Goal: Information Seeking & Learning: Check status

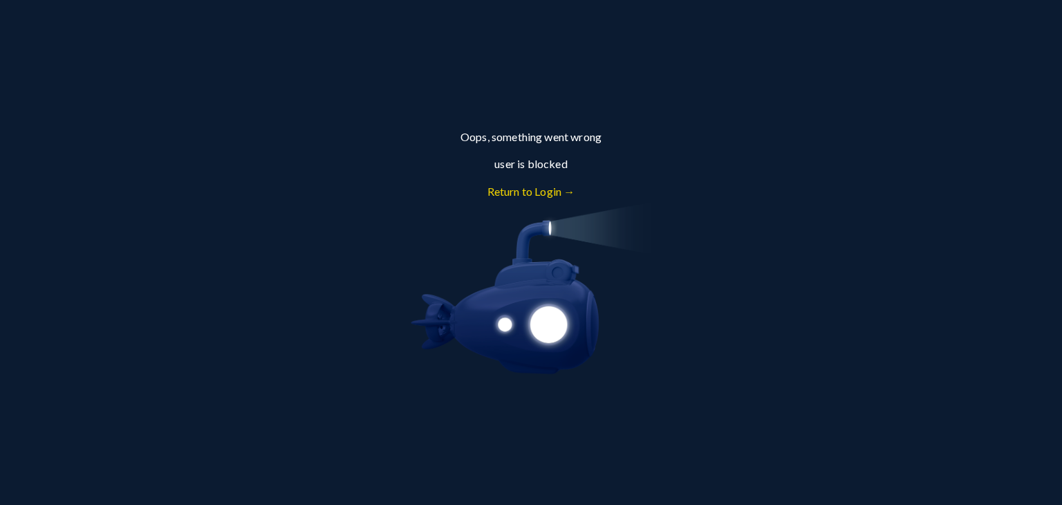
click at [537, 193] on link "Return to Login →" at bounding box center [532, 191] width 88 height 13
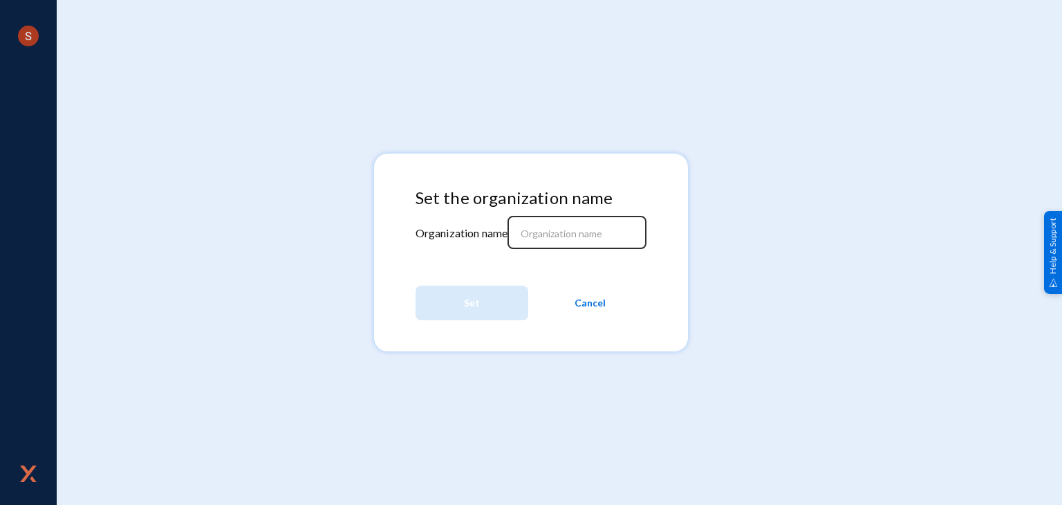
click at [548, 226] on div at bounding box center [577, 231] width 125 height 36
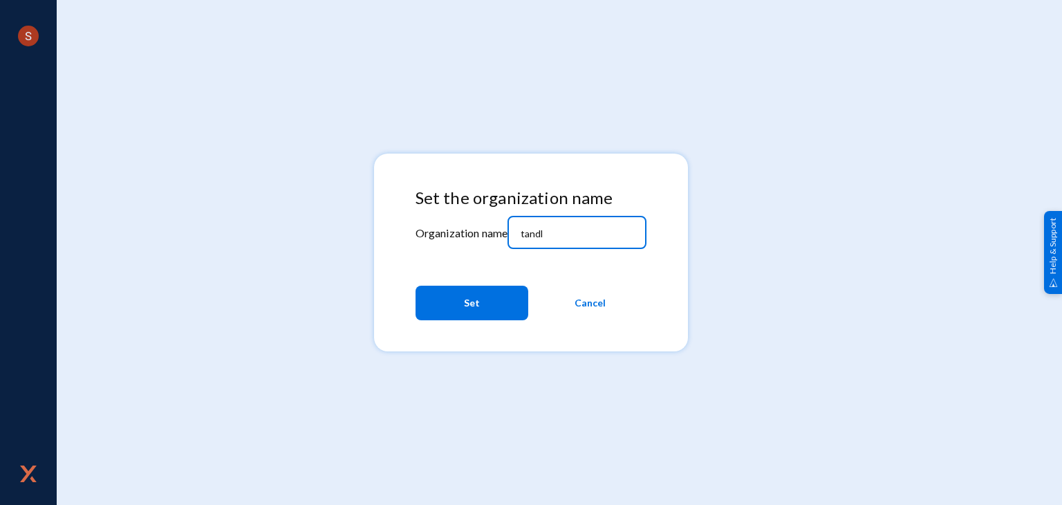
type input "tandl"
click at [477, 306] on span "Set" at bounding box center [472, 303] width 16 height 25
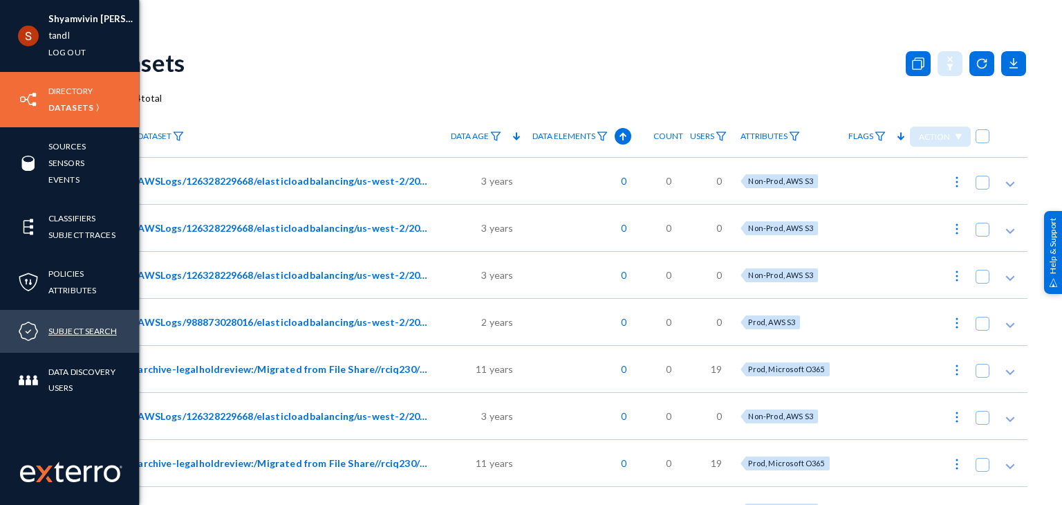
click at [64, 331] on link "Subject Search" at bounding box center [82, 331] width 68 height 16
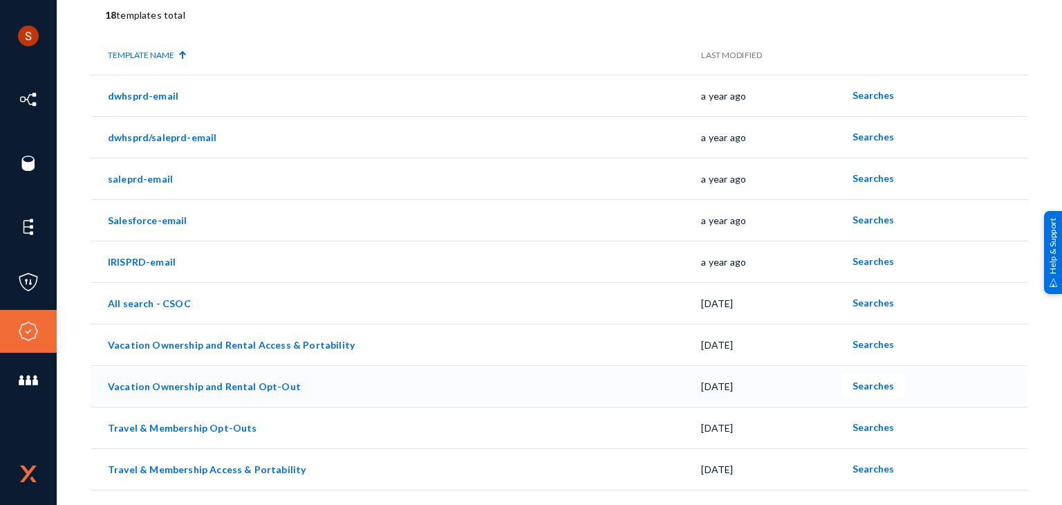
scroll to position [102, 0]
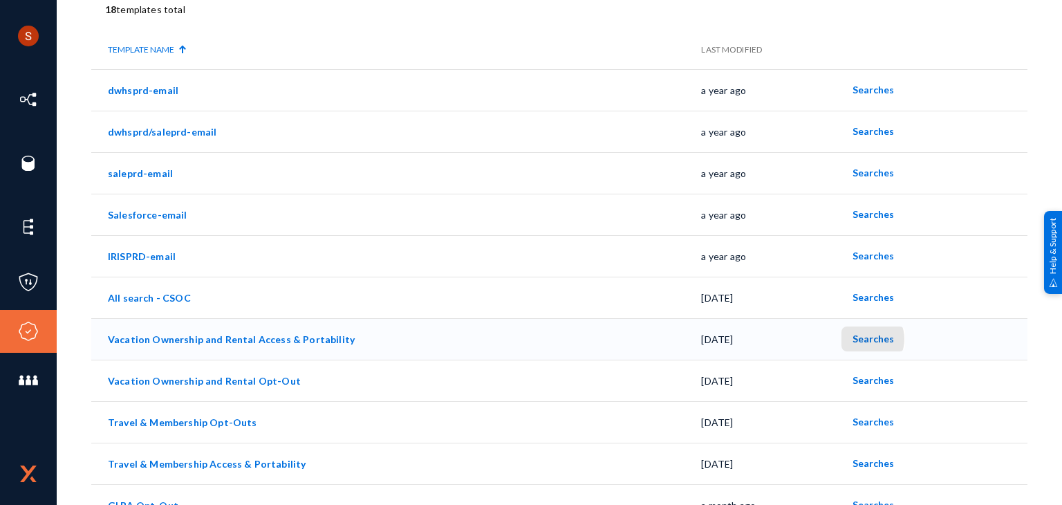
click at [859, 339] on span "Searches" at bounding box center [874, 339] width 42 height 12
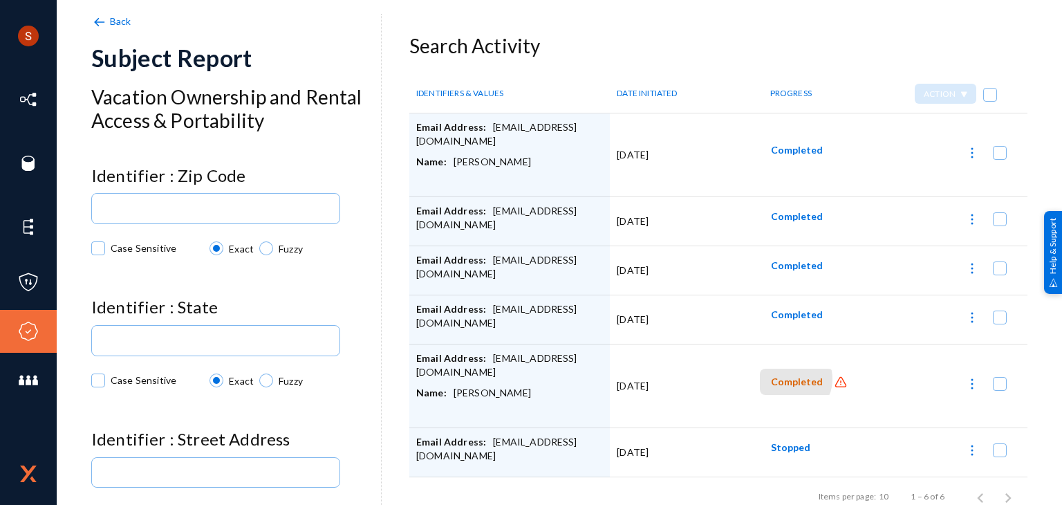
click at [786, 378] on span "Completed" at bounding box center [797, 382] width 52 height 12
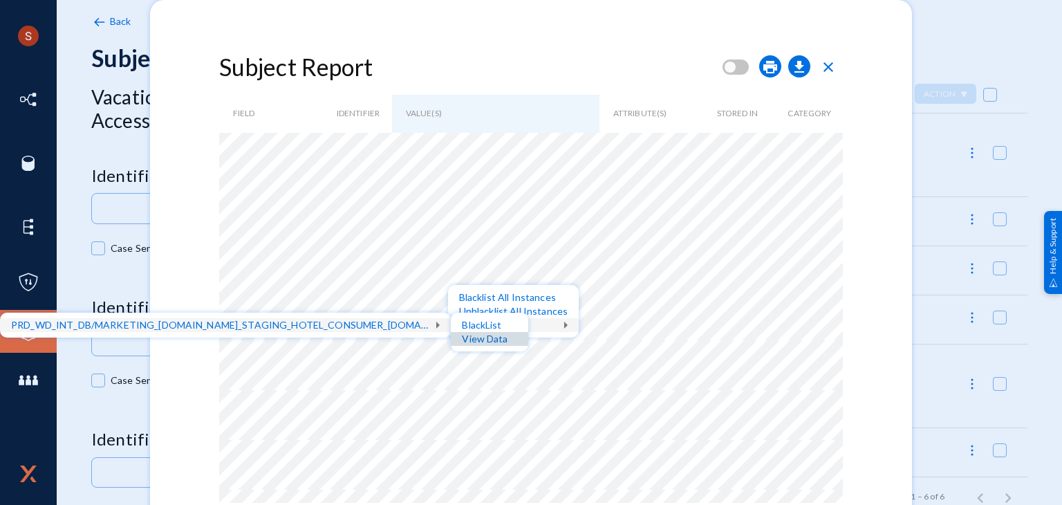
click at [495, 338] on div "View Data" at bounding box center [489, 339] width 77 height 14
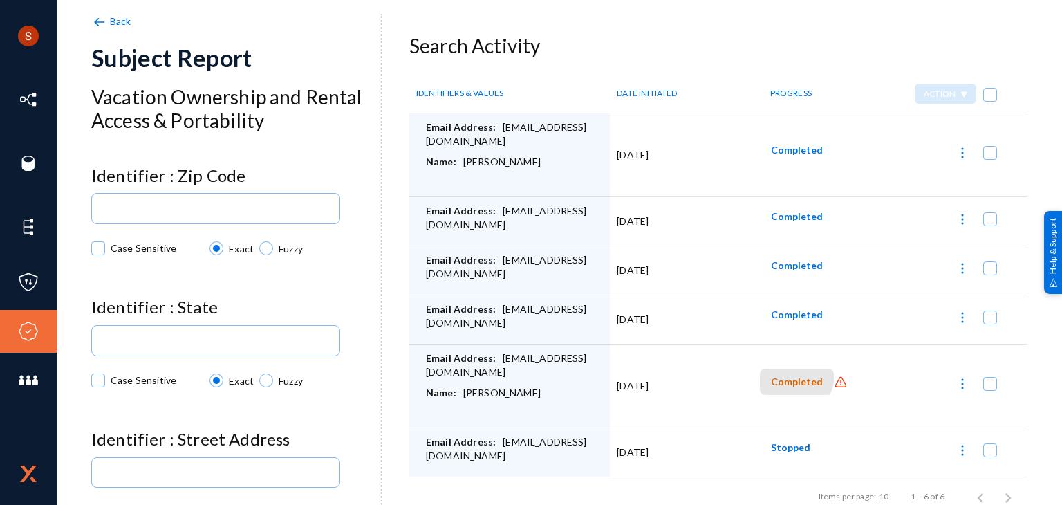
click at [789, 376] on span "Completed" at bounding box center [797, 382] width 52 height 12
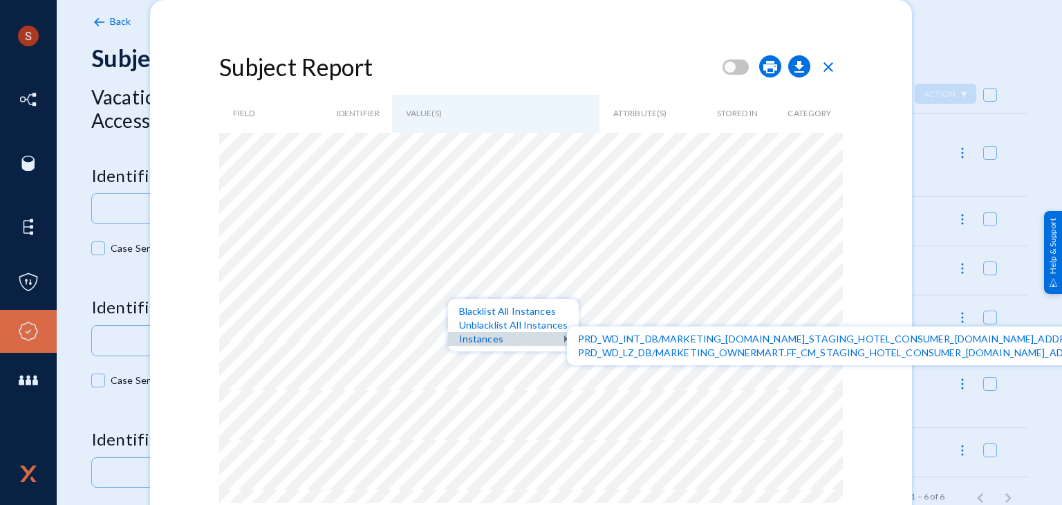
click at [501, 340] on div "Instances" at bounding box center [513, 339] width 131 height 14
click at [521, 351] on div "View Data" at bounding box center [528, 353] width 77 height 14
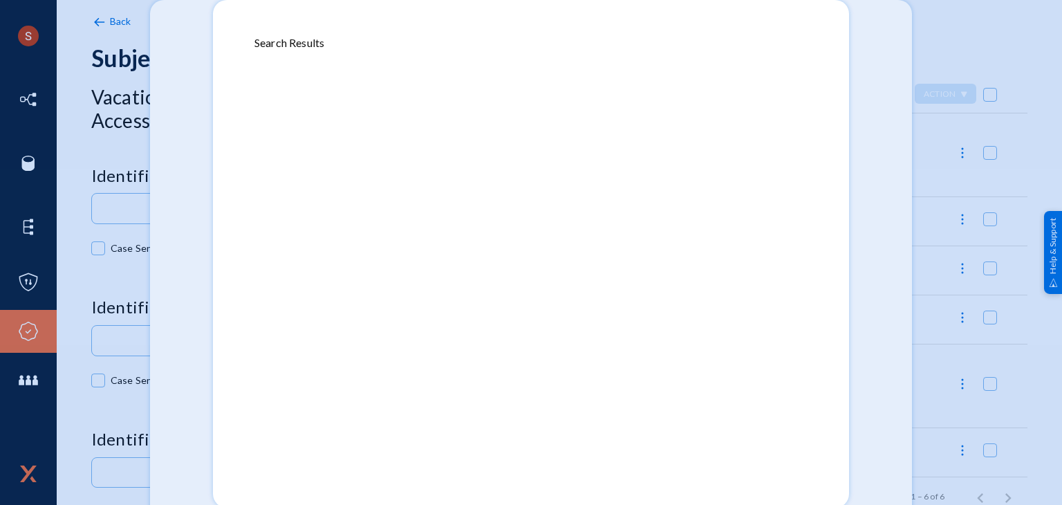
click at [160, 39] on div at bounding box center [531, 252] width 1062 height 505
click at [125, 28] on div at bounding box center [531, 252] width 1062 height 505
click at [104, 18] on div at bounding box center [531, 252] width 1062 height 505
click at [141, 30] on div at bounding box center [531, 252] width 1062 height 505
